Goal: Information Seeking & Learning: Understand process/instructions

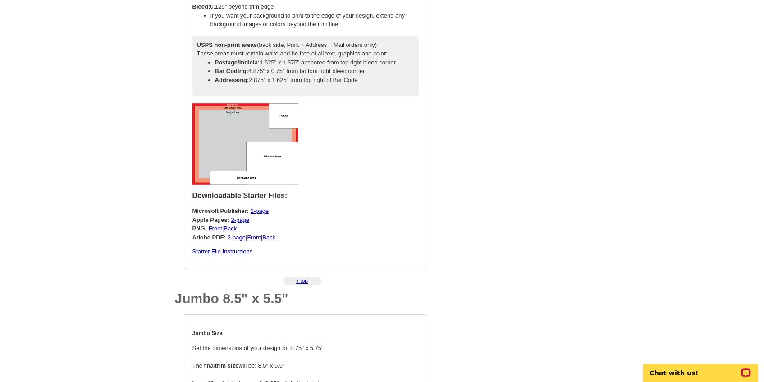
scroll to position [503, 0]
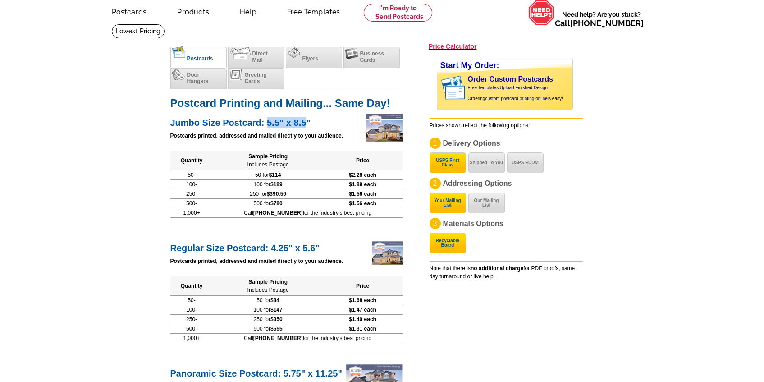
scroll to position [41, 0]
